Goal: Information Seeking & Learning: Learn about a topic

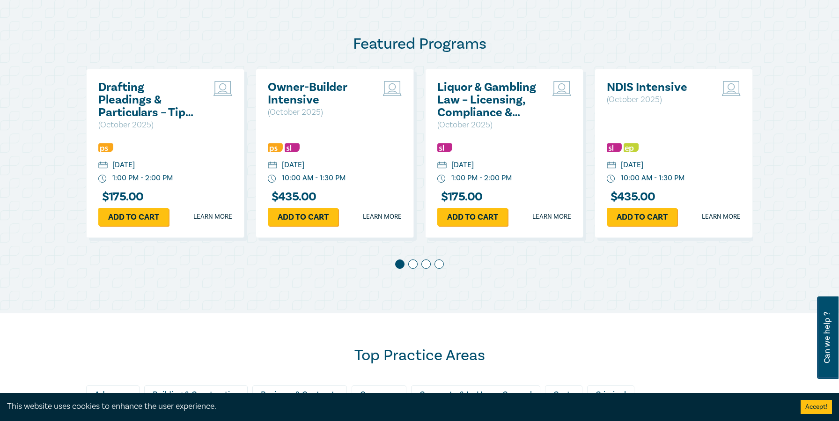
scroll to position [616, 0]
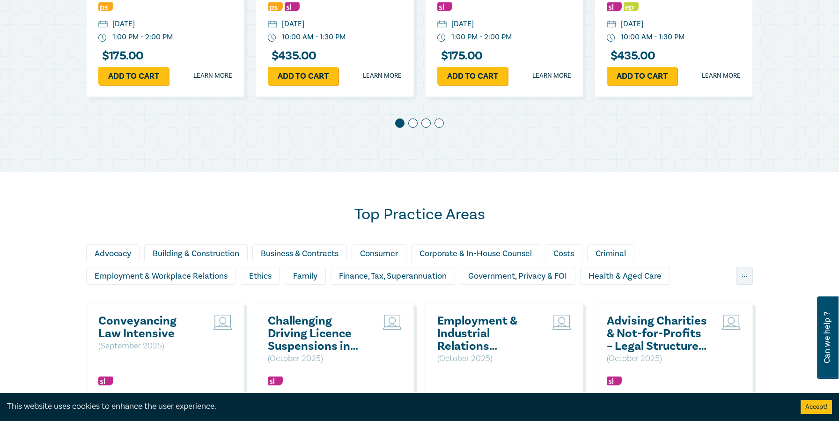
click at [411, 125] on span at bounding box center [412, 122] width 9 height 9
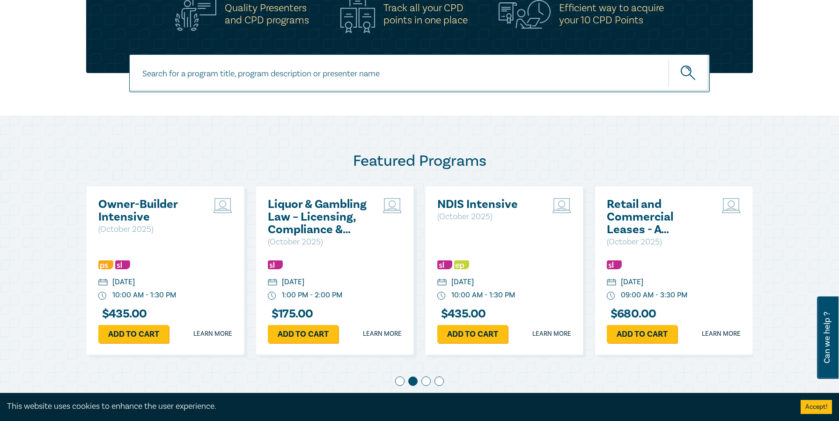
scroll to position [407, 0]
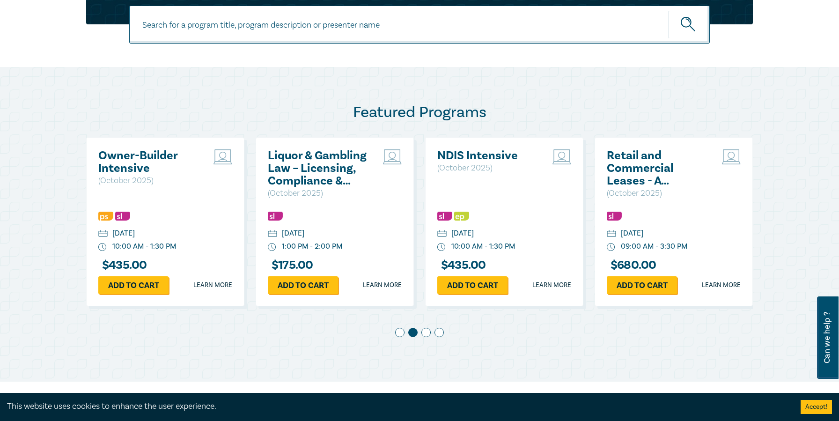
click at [428, 289] on span at bounding box center [425, 332] width 9 height 9
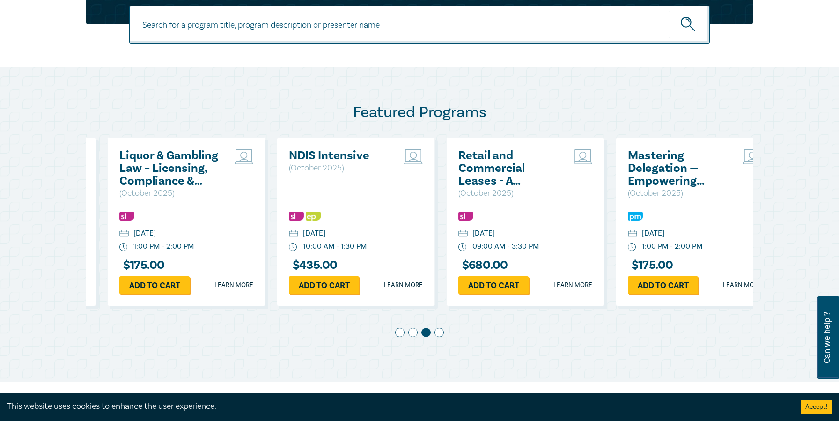
scroll to position [0, 339]
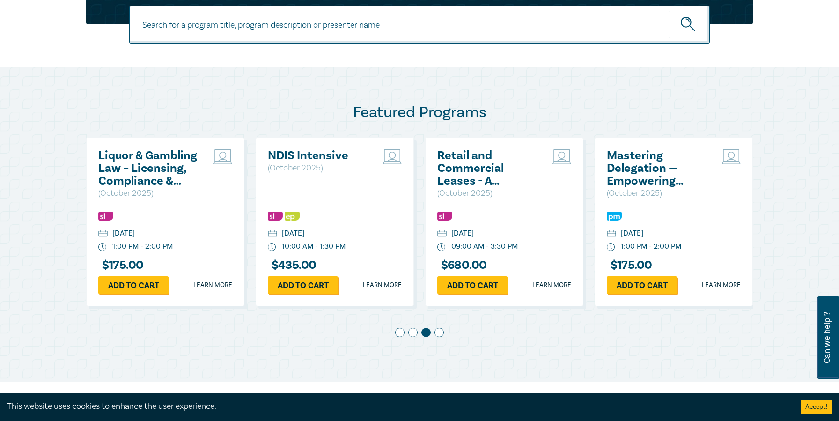
click at [428, 289] on span at bounding box center [425, 332] width 9 height 9
click at [439, 289] on span at bounding box center [438, 332] width 9 height 9
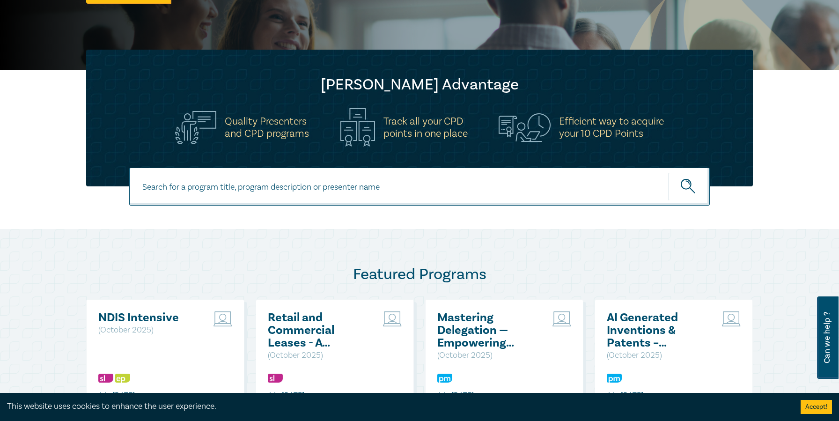
scroll to position [253, 0]
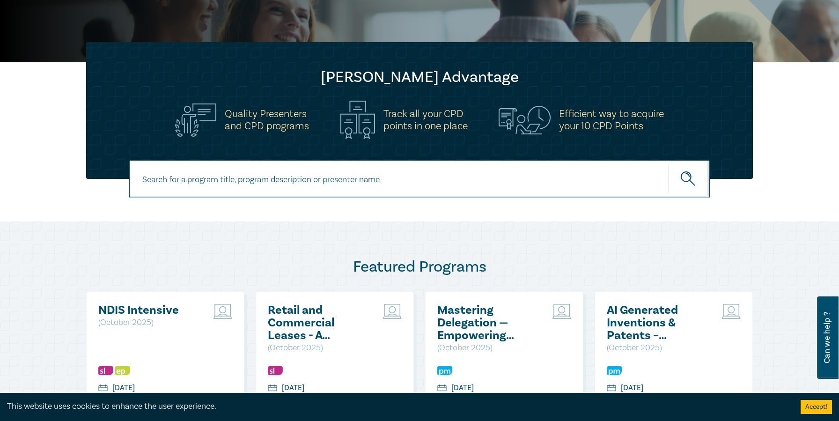
click at [306, 178] on input at bounding box center [419, 179] width 580 height 38
type input "directors"
click at [668, 165] on button "submit" at bounding box center [688, 179] width 41 height 29
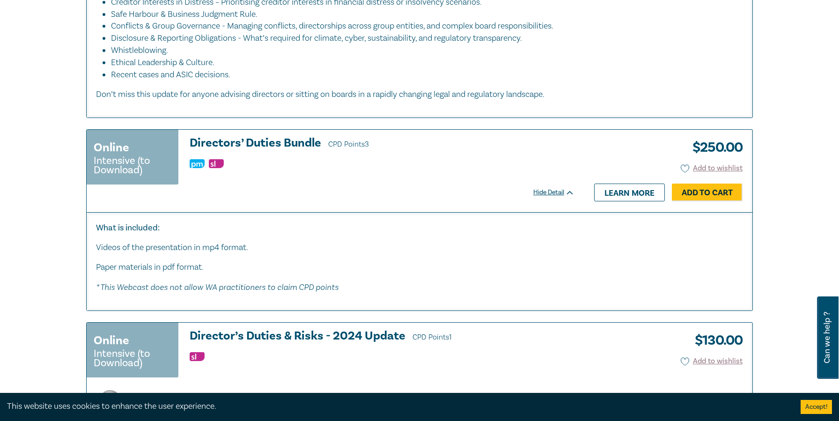
scroll to position [780, 0]
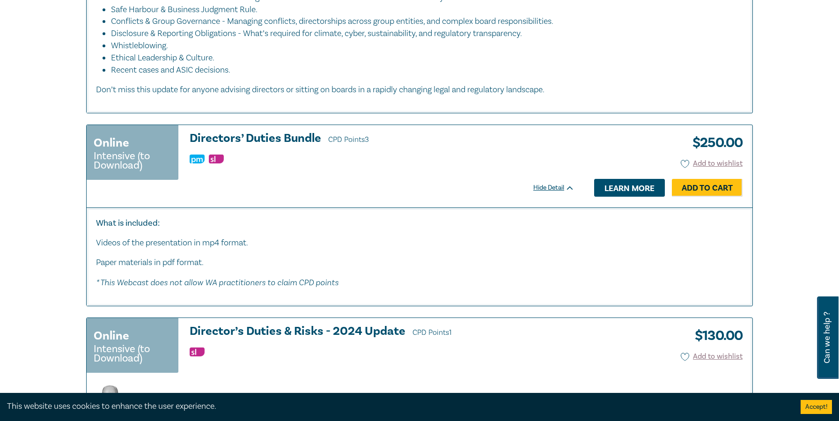
click at [634, 197] on link "Learn more" at bounding box center [629, 188] width 71 height 18
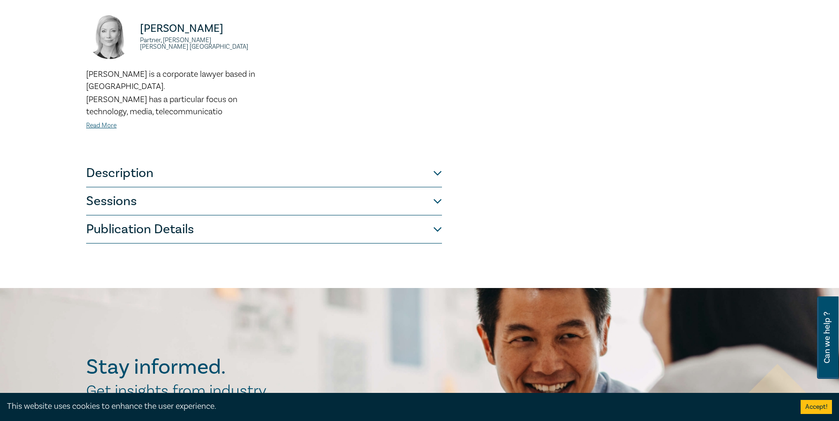
scroll to position [398, 0]
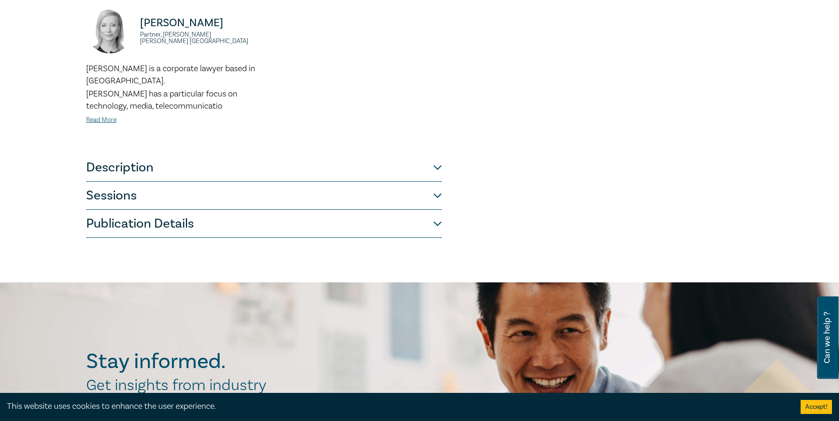
click at [438, 187] on button "Sessions" at bounding box center [264, 196] width 356 height 28
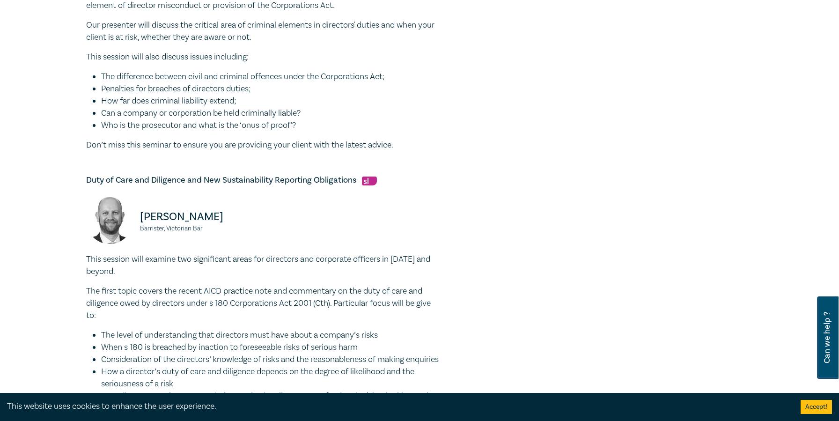
scroll to position [0, 0]
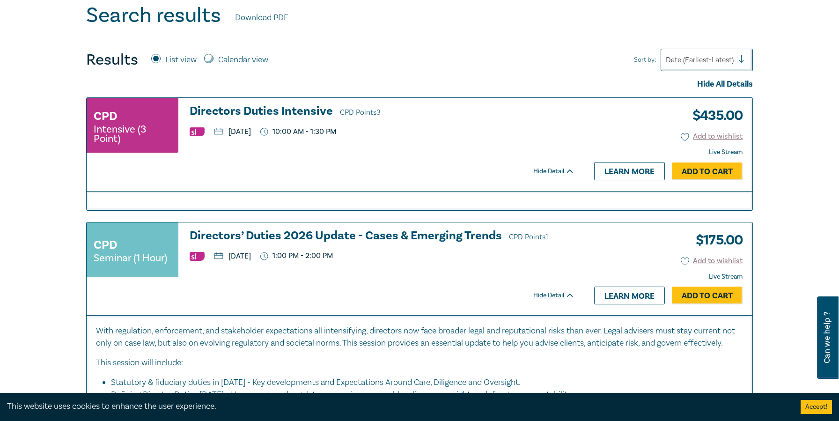
scroll to position [371, 0]
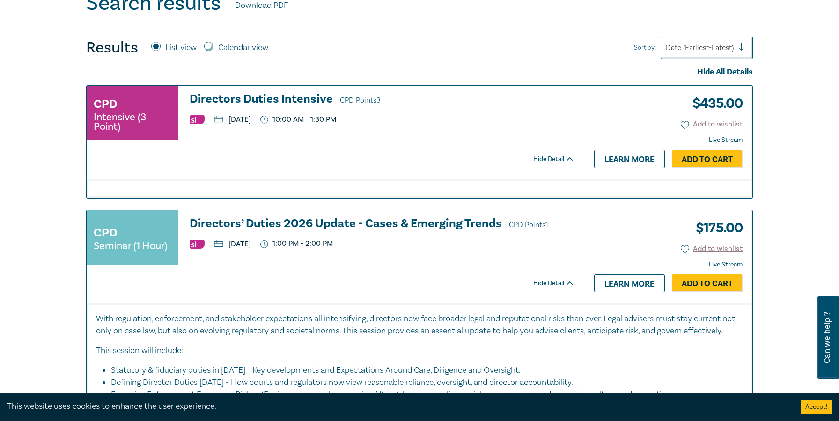
click at [300, 99] on h3 "Directors Duties Intensive CPD Points 3" at bounding box center [382, 100] width 385 height 14
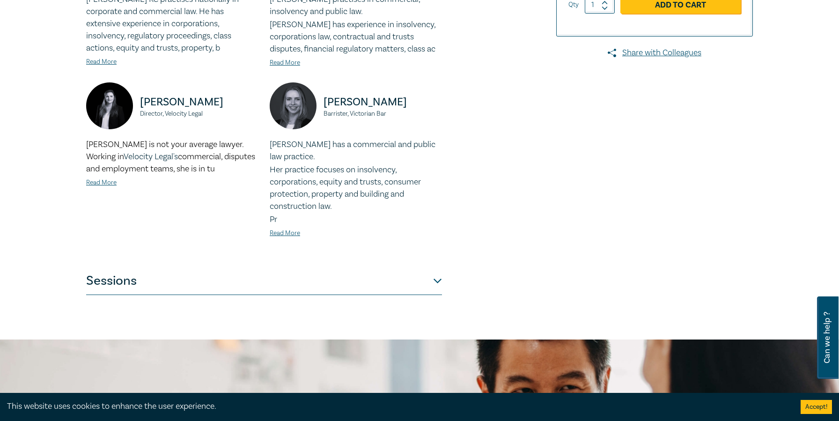
scroll to position [372, 0]
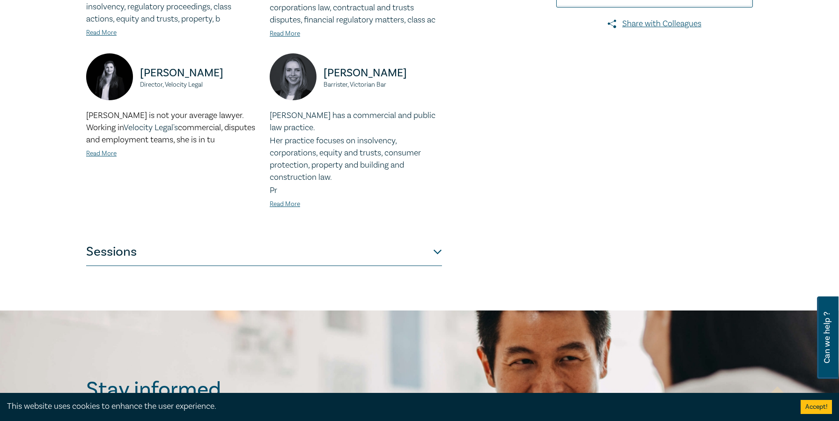
click at [438, 251] on button "Sessions" at bounding box center [264, 252] width 356 height 28
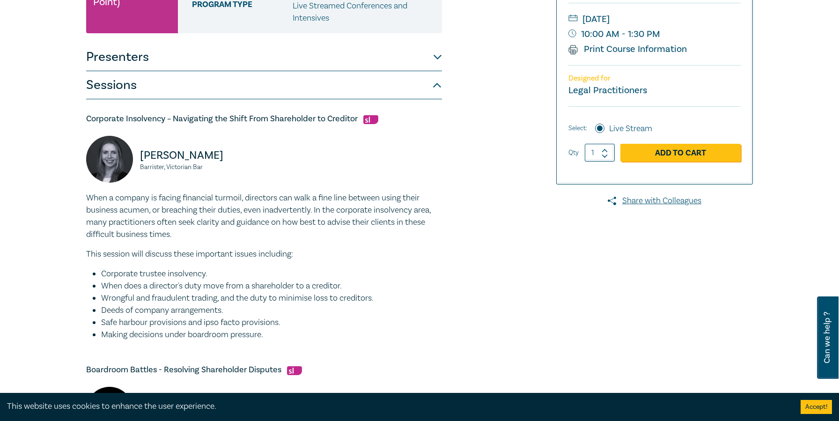
scroll to position [194, 0]
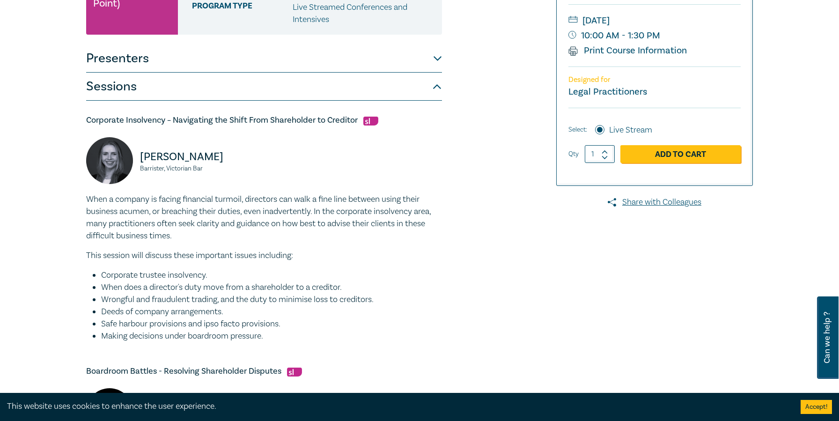
click at [436, 58] on button "Presenters" at bounding box center [264, 58] width 356 height 28
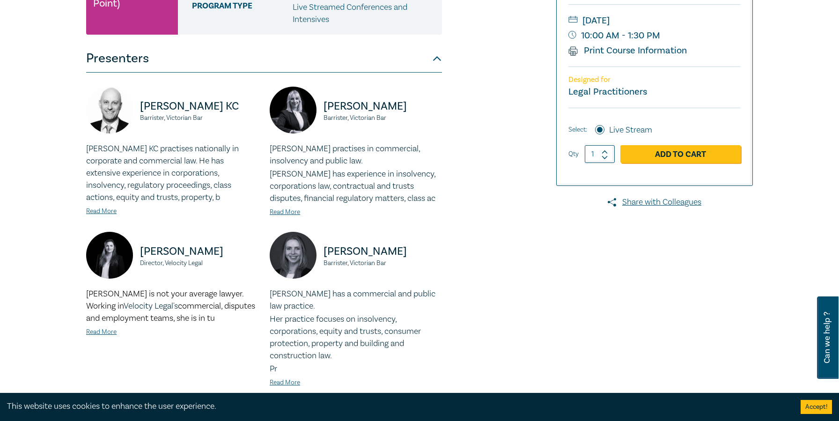
click at [436, 58] on button "Presenters" at bounding box center [264, 58] width 356 height 28
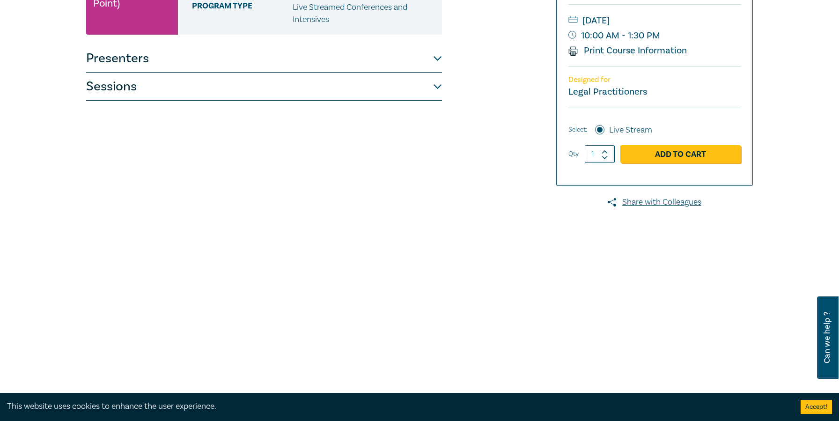
click at [438, 86] on button "Sessions" at bounding box center [264, 87] width 356 height 28
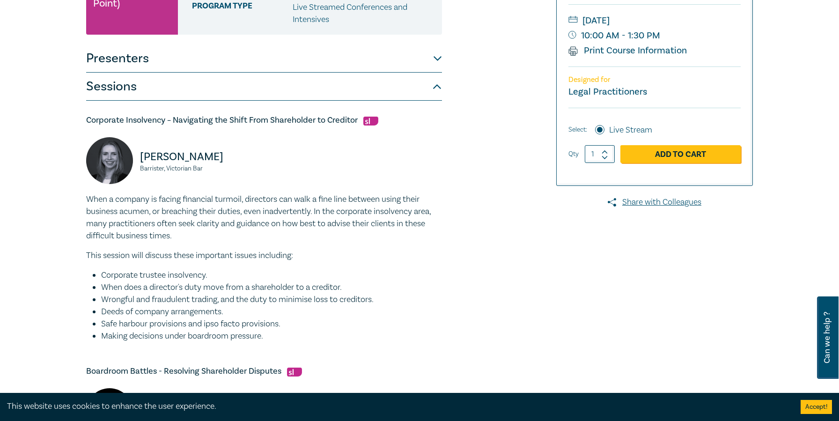
click at [327, 159] on div "[PERSON_NAME], Victorian Bar" at bounding box center [263, 165] width 367 height 56
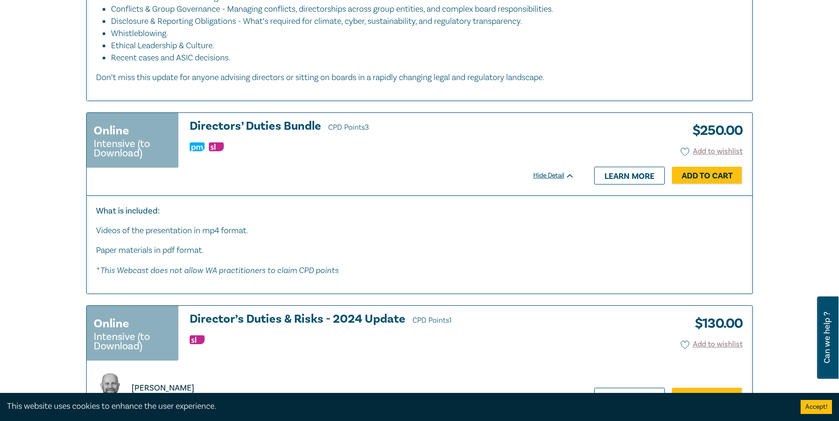
scroll to position [796, 0]
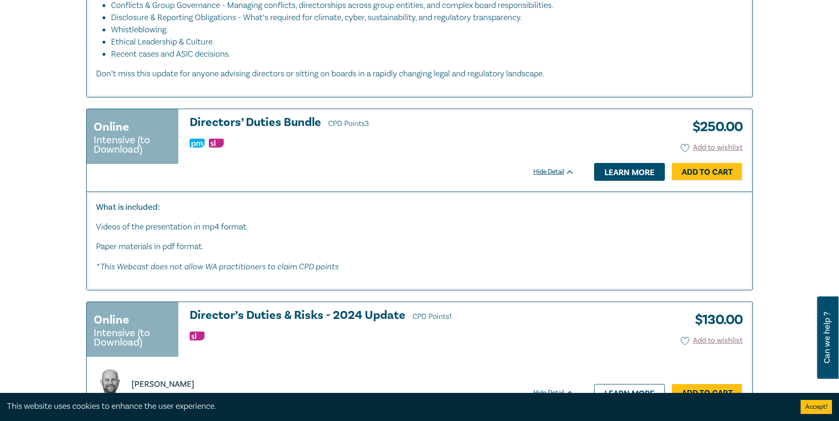
click at [644, 181] on link "Learn more" at bounding box center [629, 172] width 71 height 18
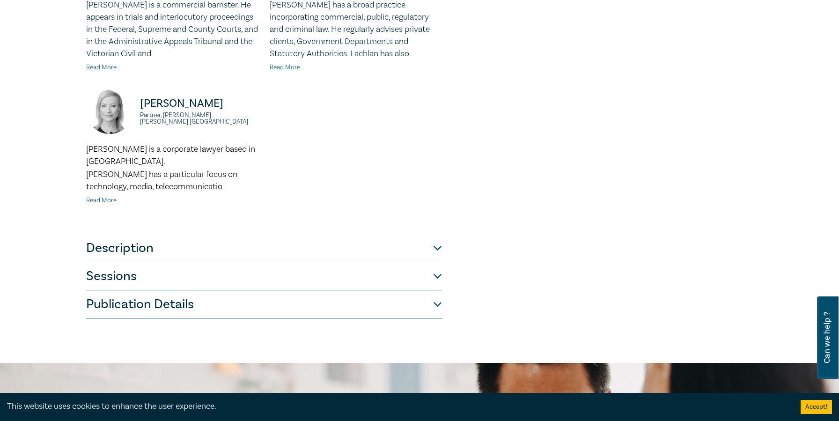
scroll to position [359, 0]
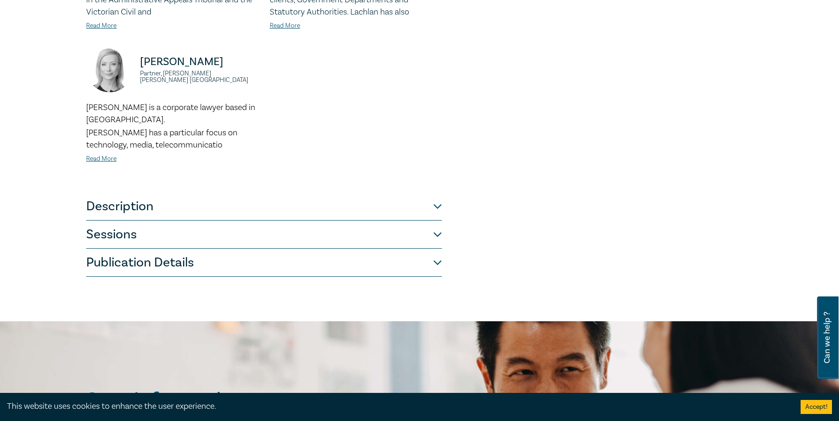
click at [438, 222] on button "Sessions" at bounding box center [264, 234] width 356 height 28
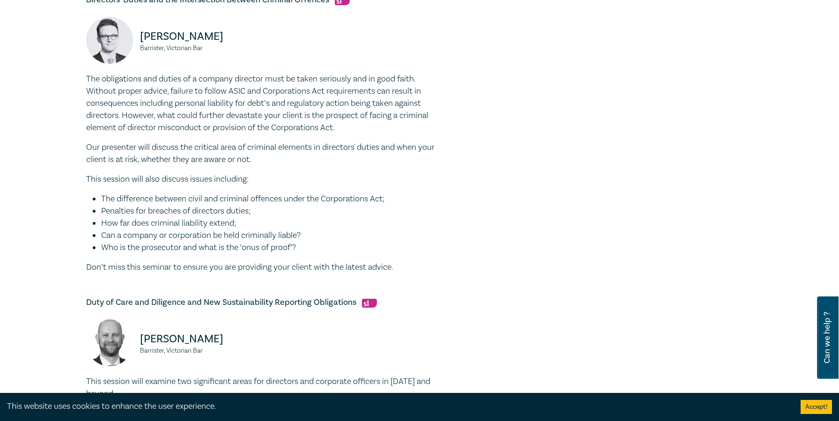
scroll to position [324, 0]
